Goal: Navigation & Orientation: Understand site structure

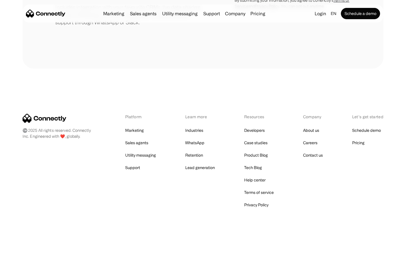
scroll to position [262, 0]
